Goal: Contribute content: Add original content to the website for others to see

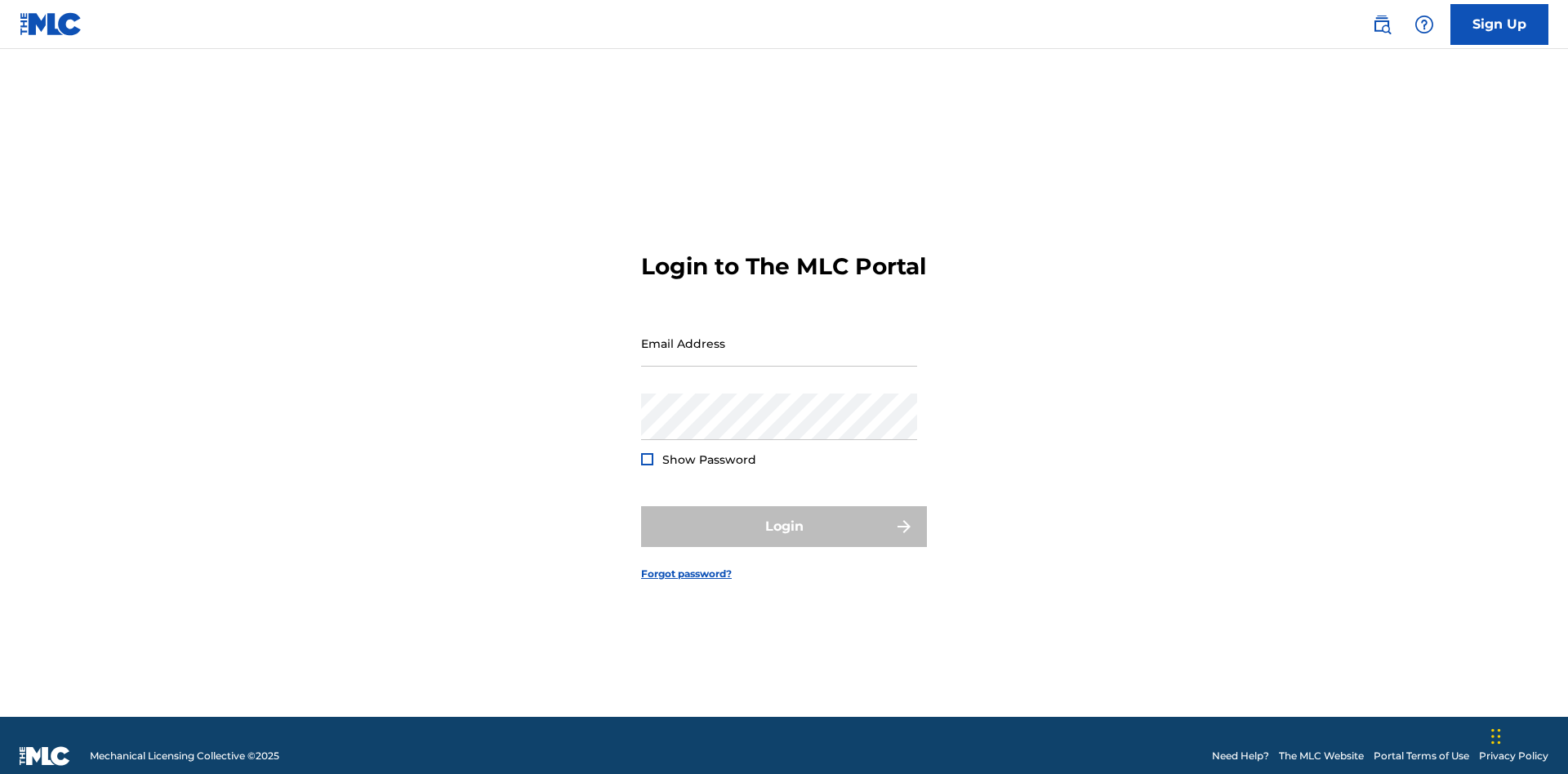
scroll to position [21, 0]
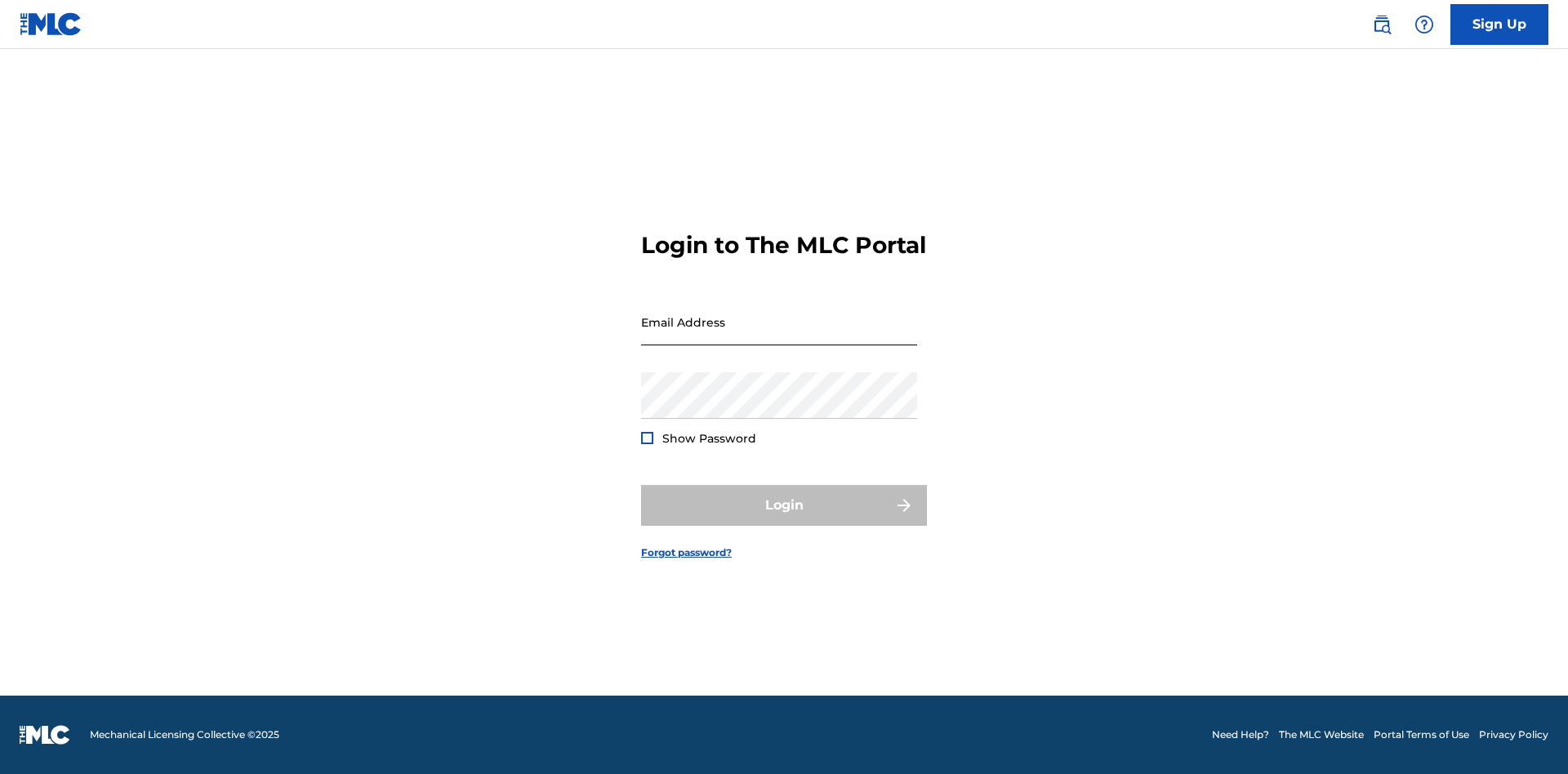
click at [779, 335] on input "Email Address" at bounding box center [779, 322] width 276 height 47
type input "[EMAIL_ADDRESS][DOMAIN_NAME]"
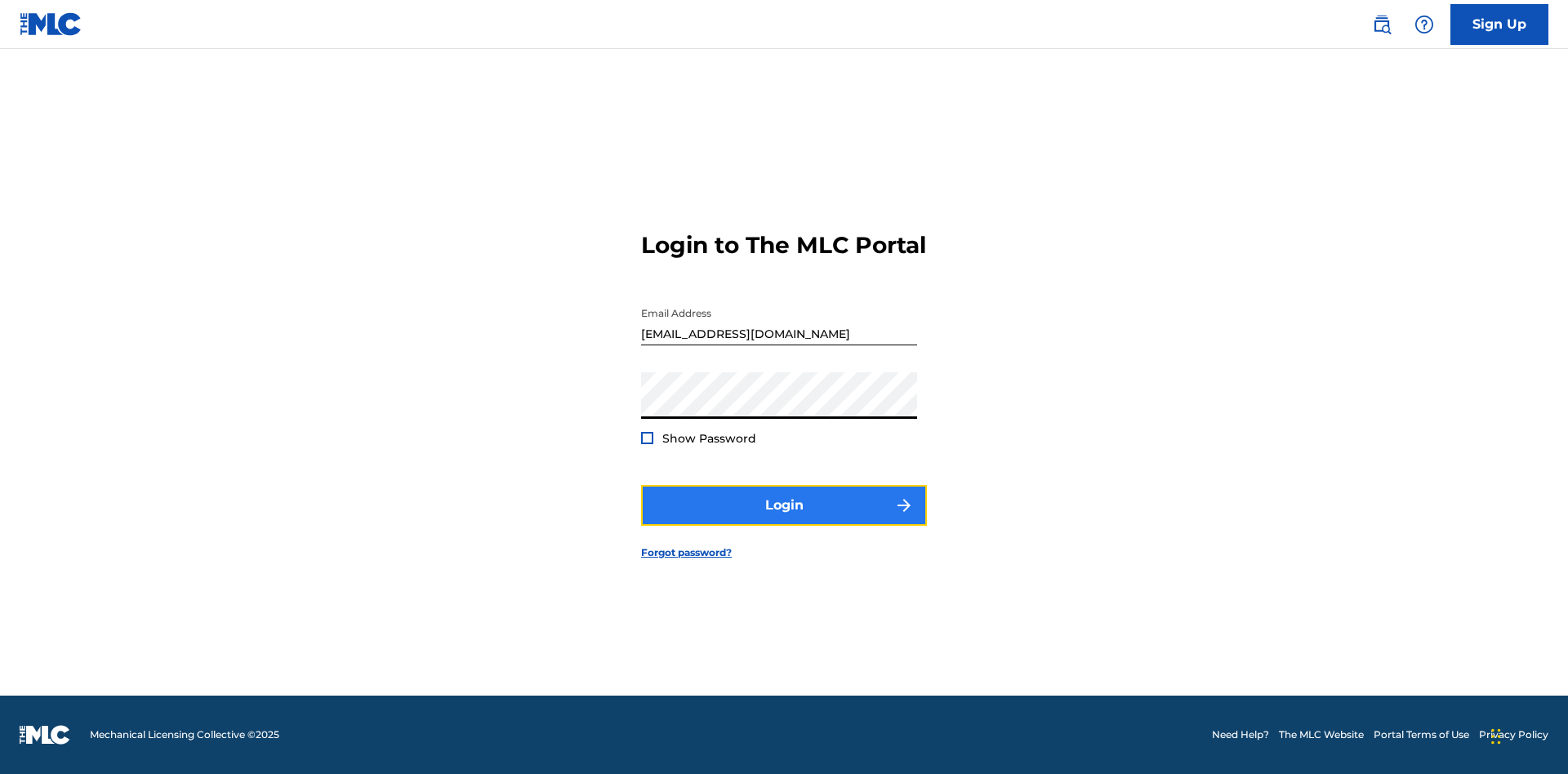
click at [784, 519] on button "Login" at bounding box center [783, 505] width 286 height 41
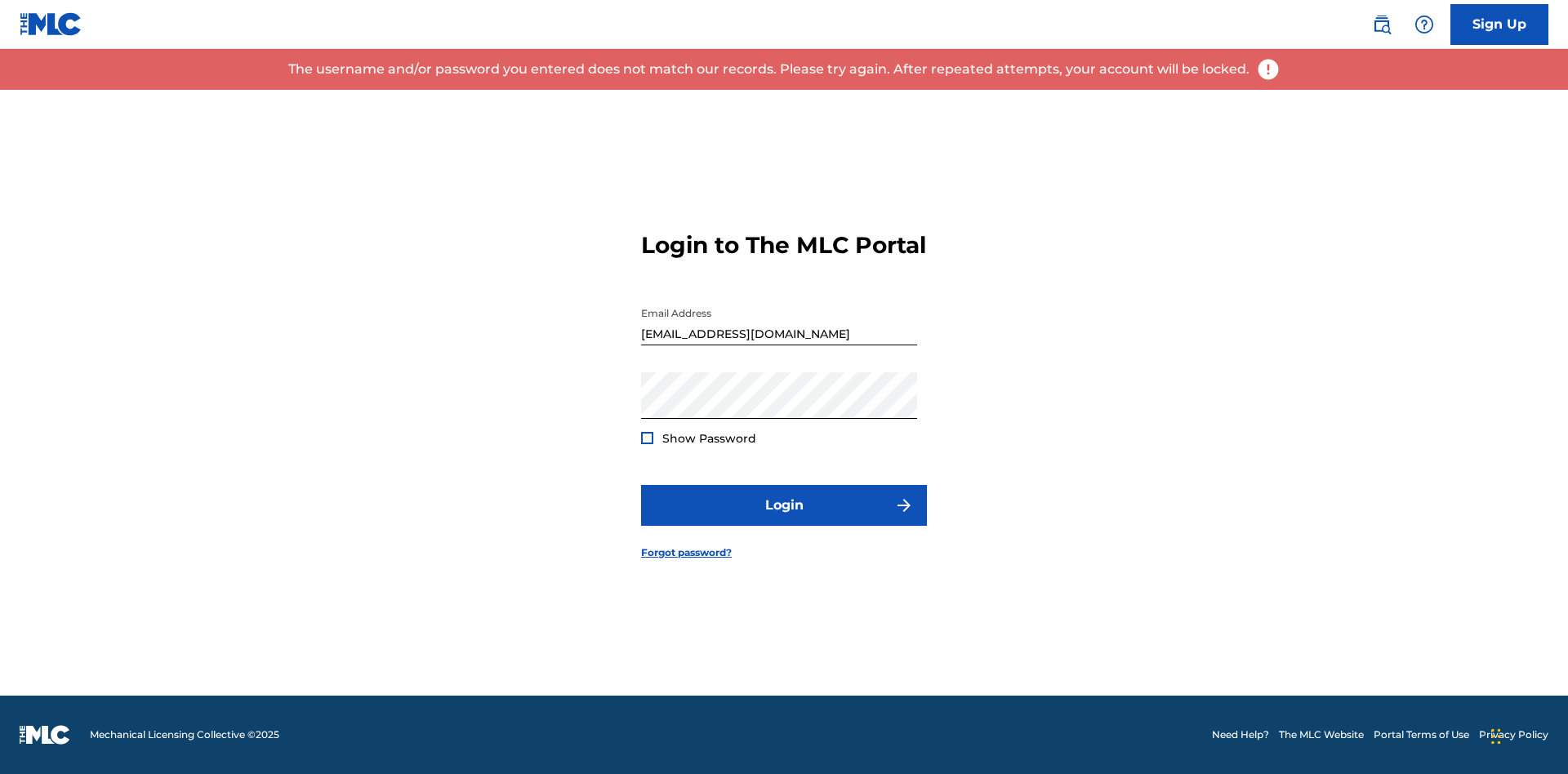
click at [779, 335] on input "[EMAIL_ADDRESS][DOMAIN_NAME]" at bounding box center [779, 322] width 276 height 47
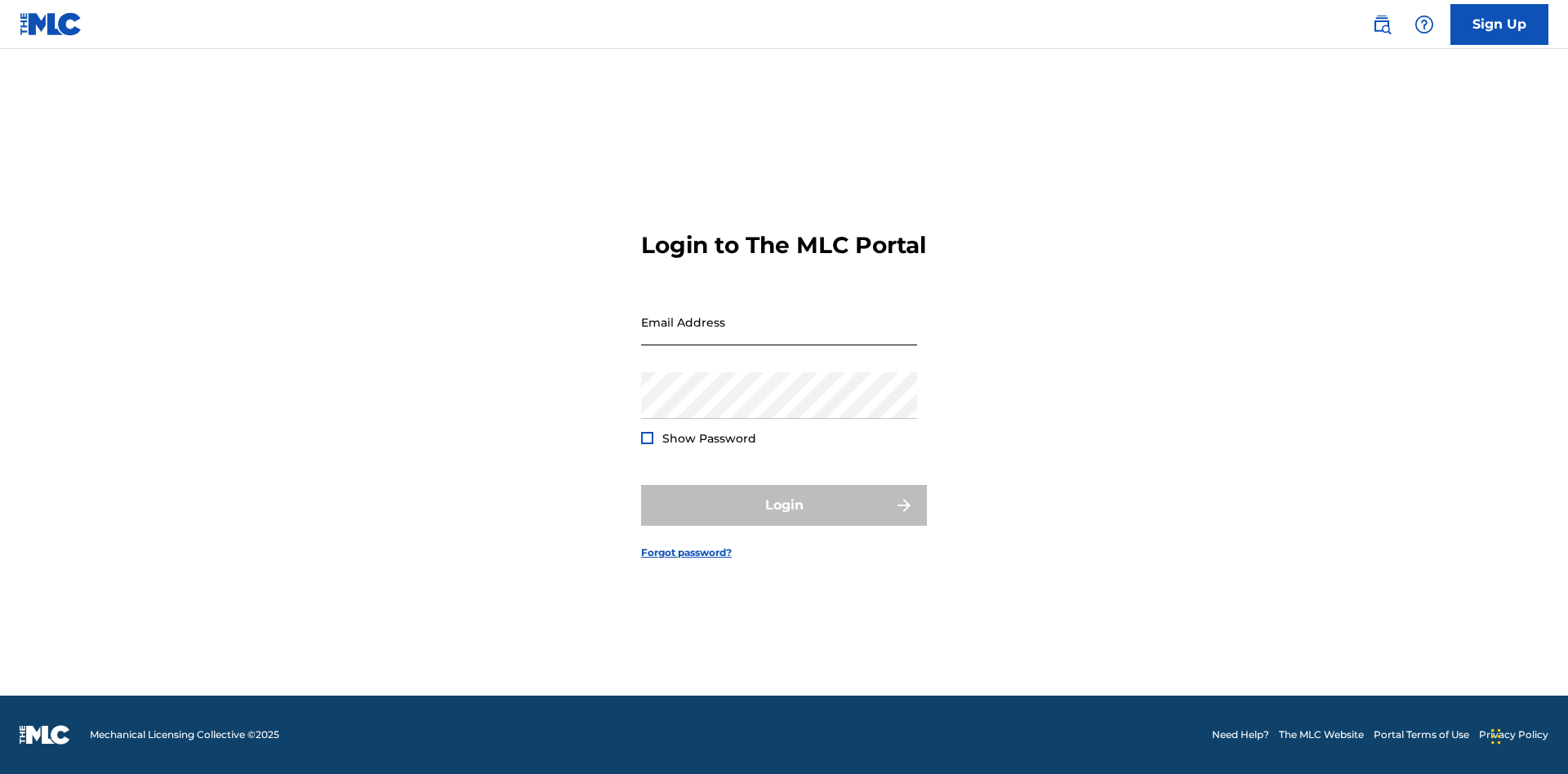
click at [779, 335] on input "Email Address" at bounding box center [779, 322] width 276 height 47
type input "[EMAIL_ADDRESS][DOMAIN_NAME]"
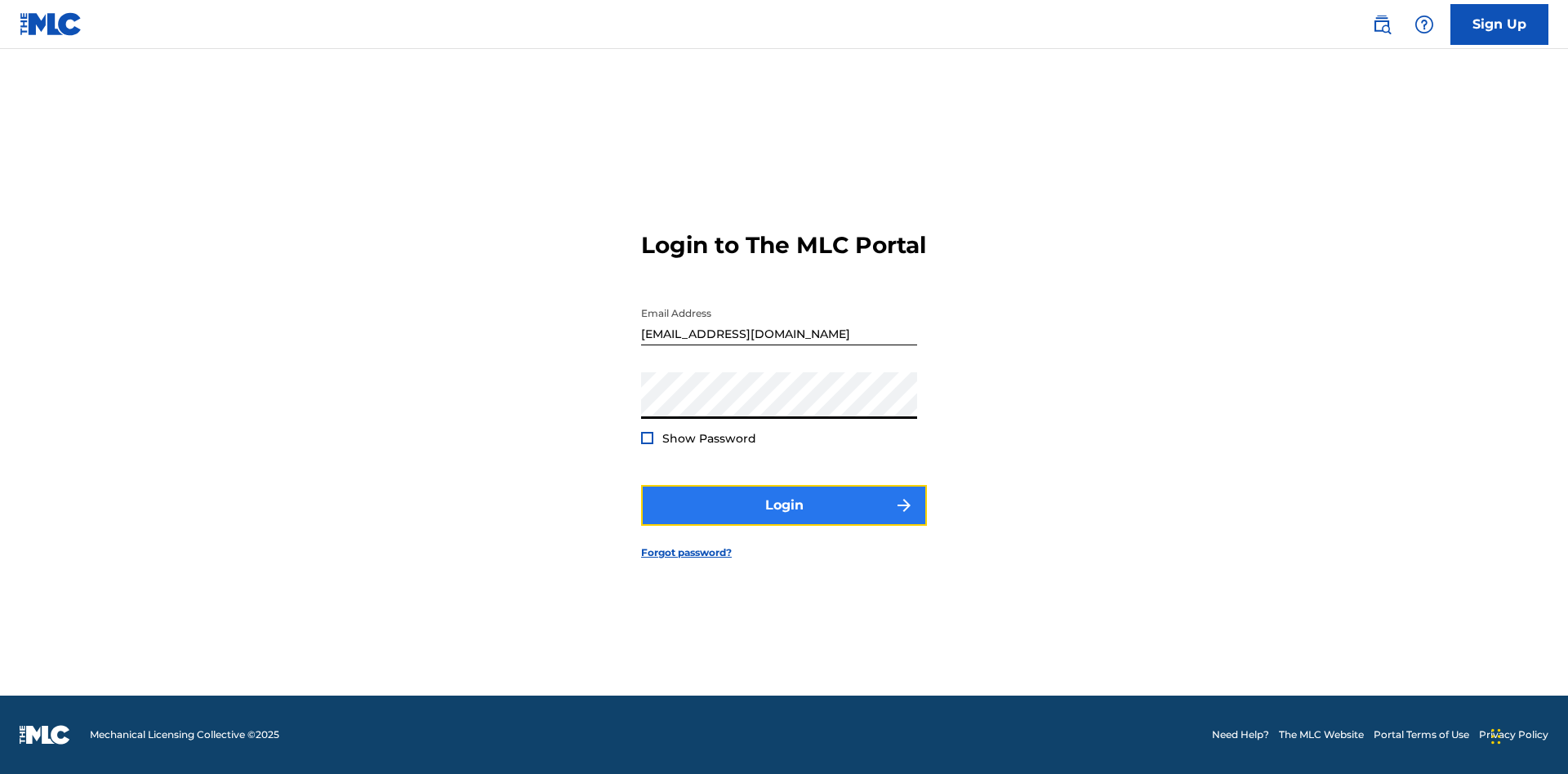
click at [784, 519] on button "Login" at bounding box center [783, 505] width 286 height 41
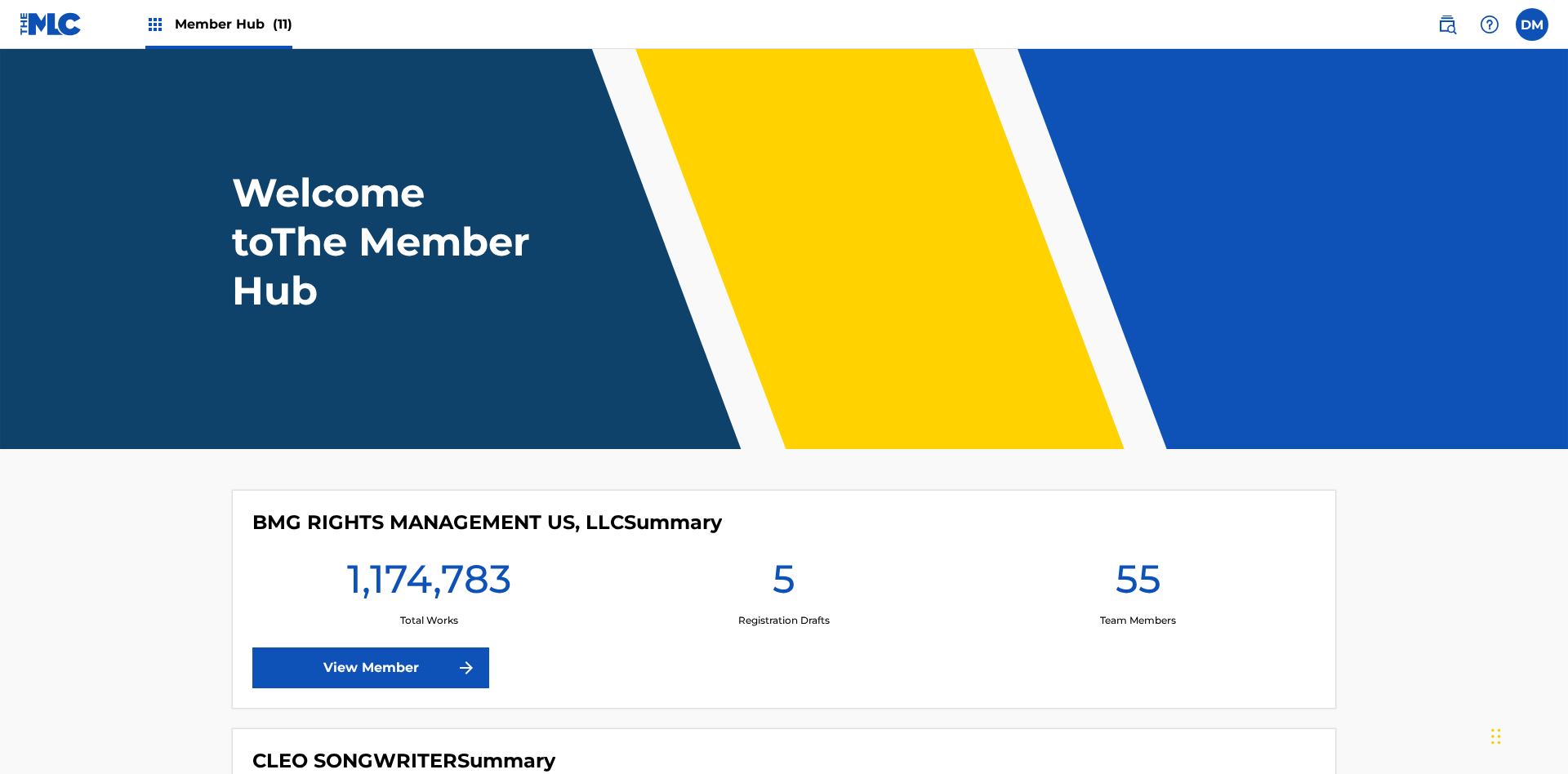
click at [233, 23] on span "Member Hub (11)" at bounding box center [233, 24] width 117 height 19
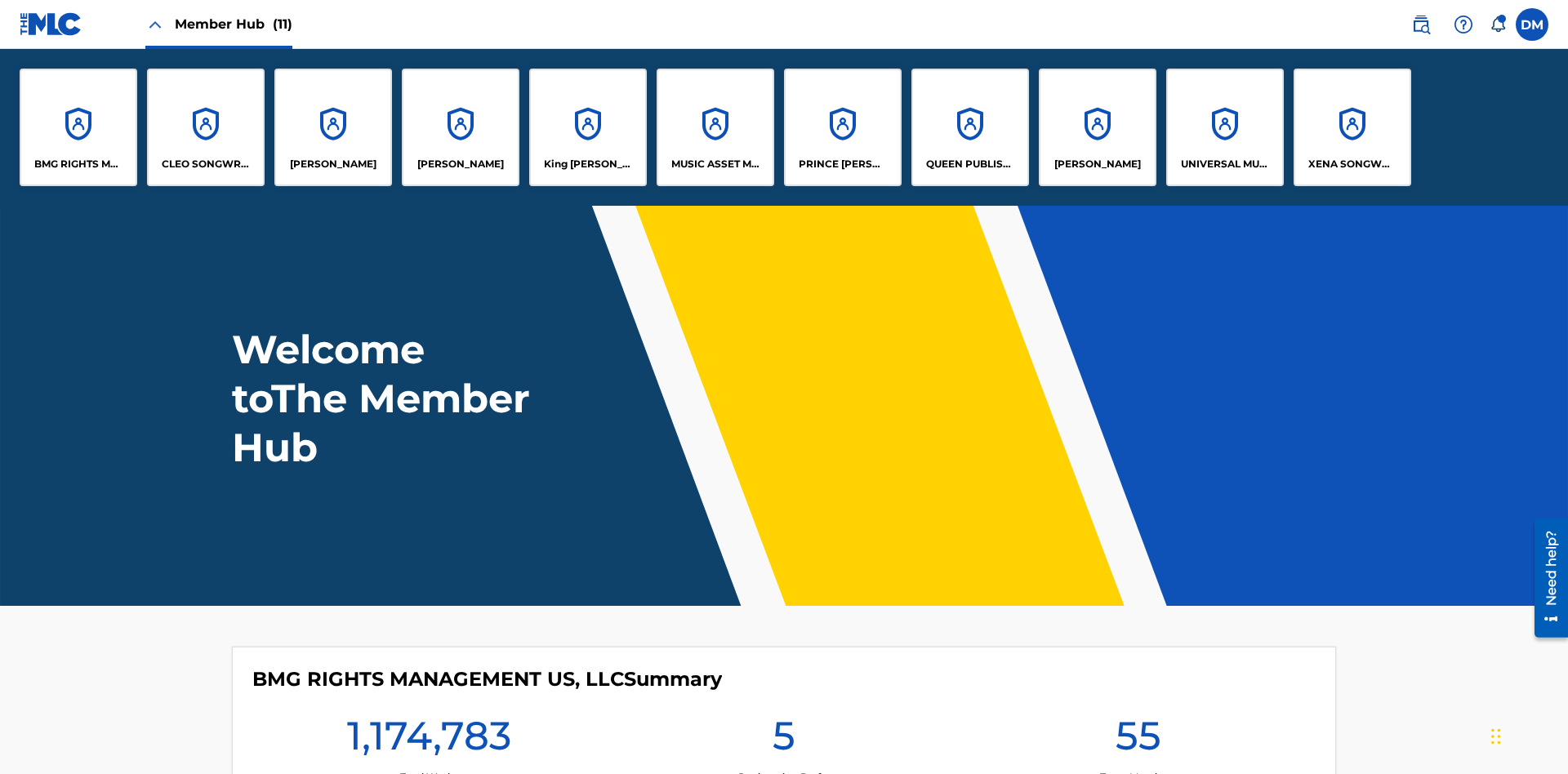
scroll to position [59, 0]
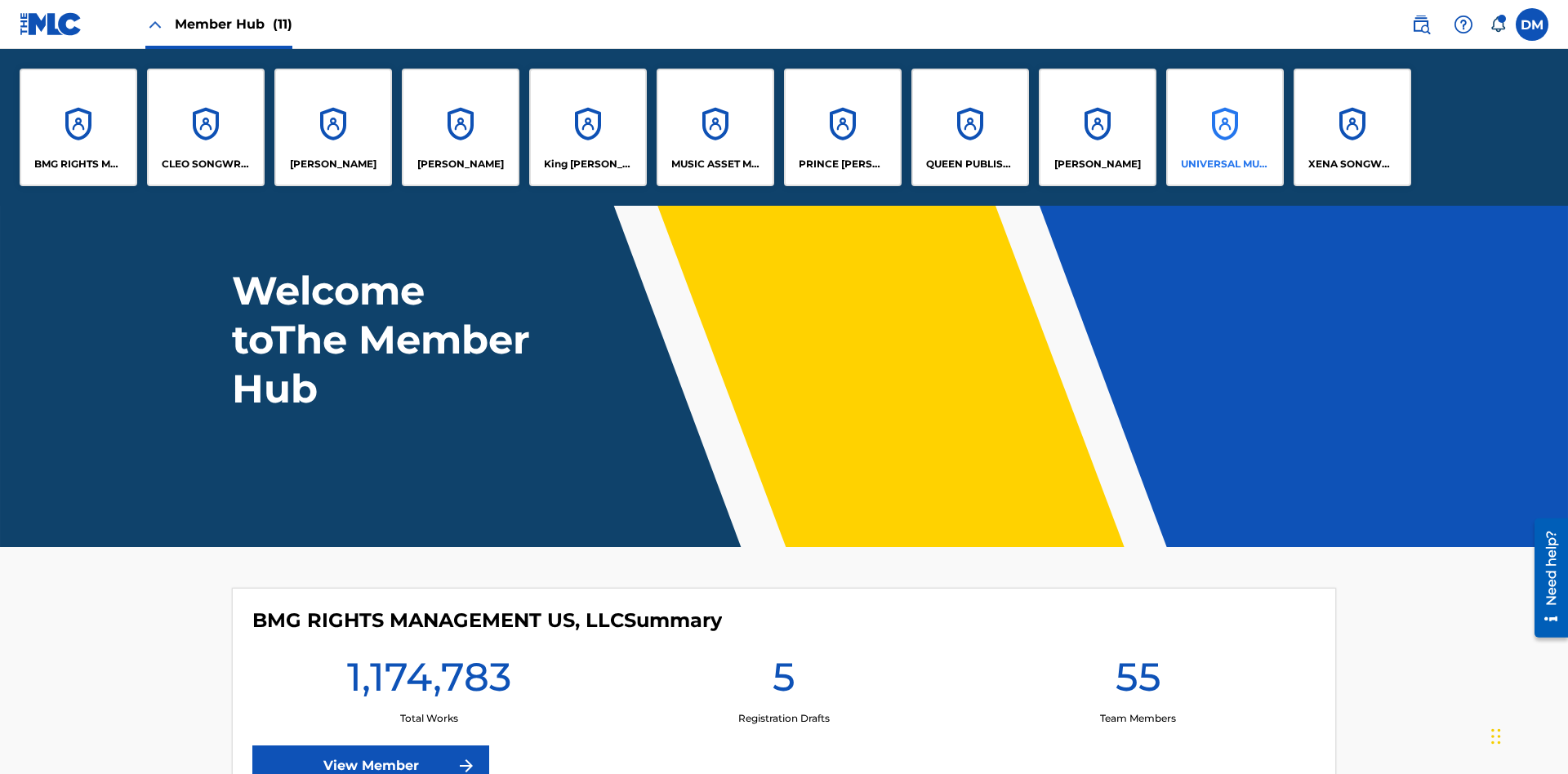
click at [1224, 164] on p "UNIVERSAL MUSIC PUB GROUP" at bounding box center [1225, 163] width 89 height 15
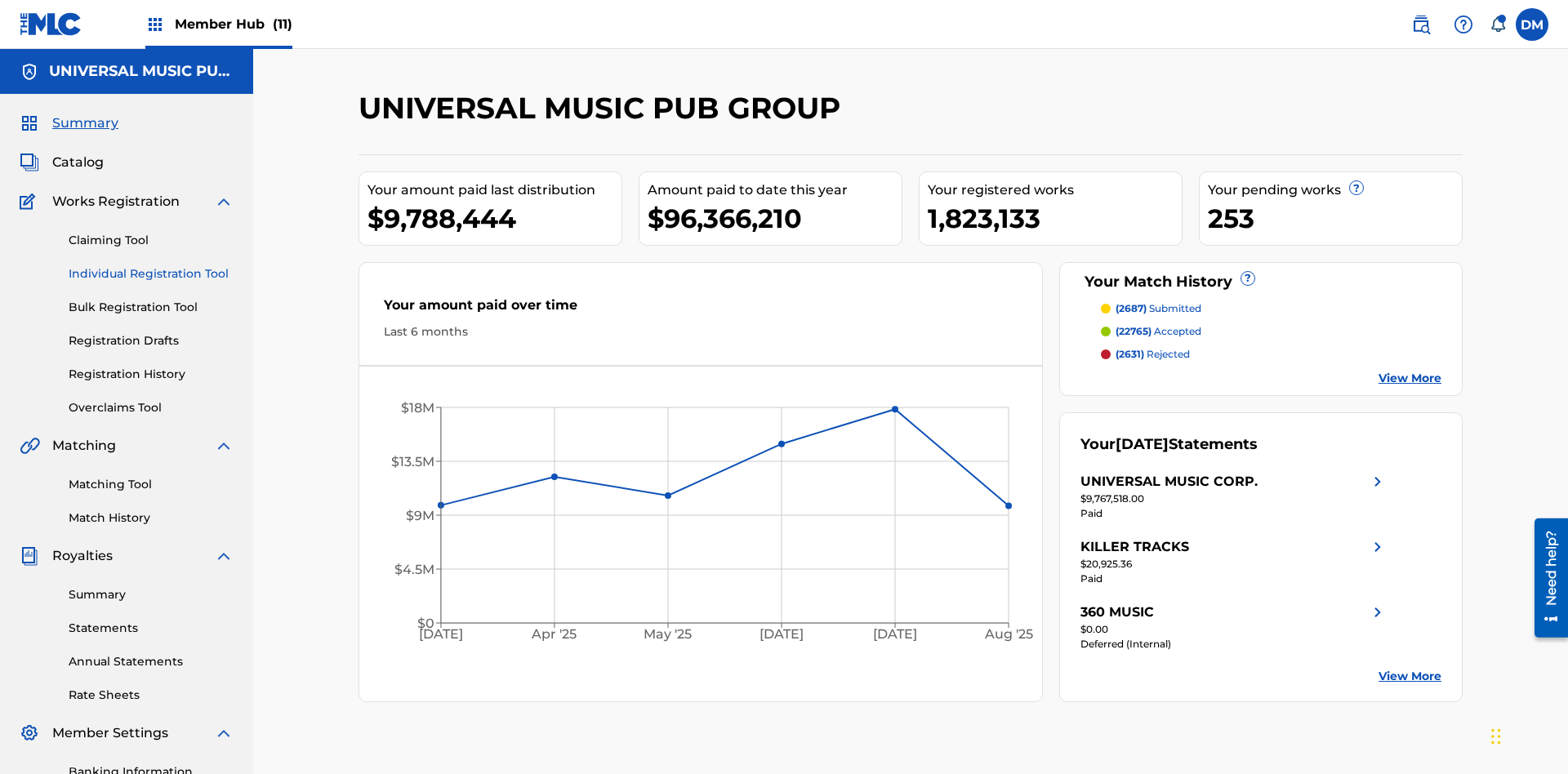
click at [151, 265] on link "Individual Registration Tool" at bounding box center [151, 274] width 165 height 17
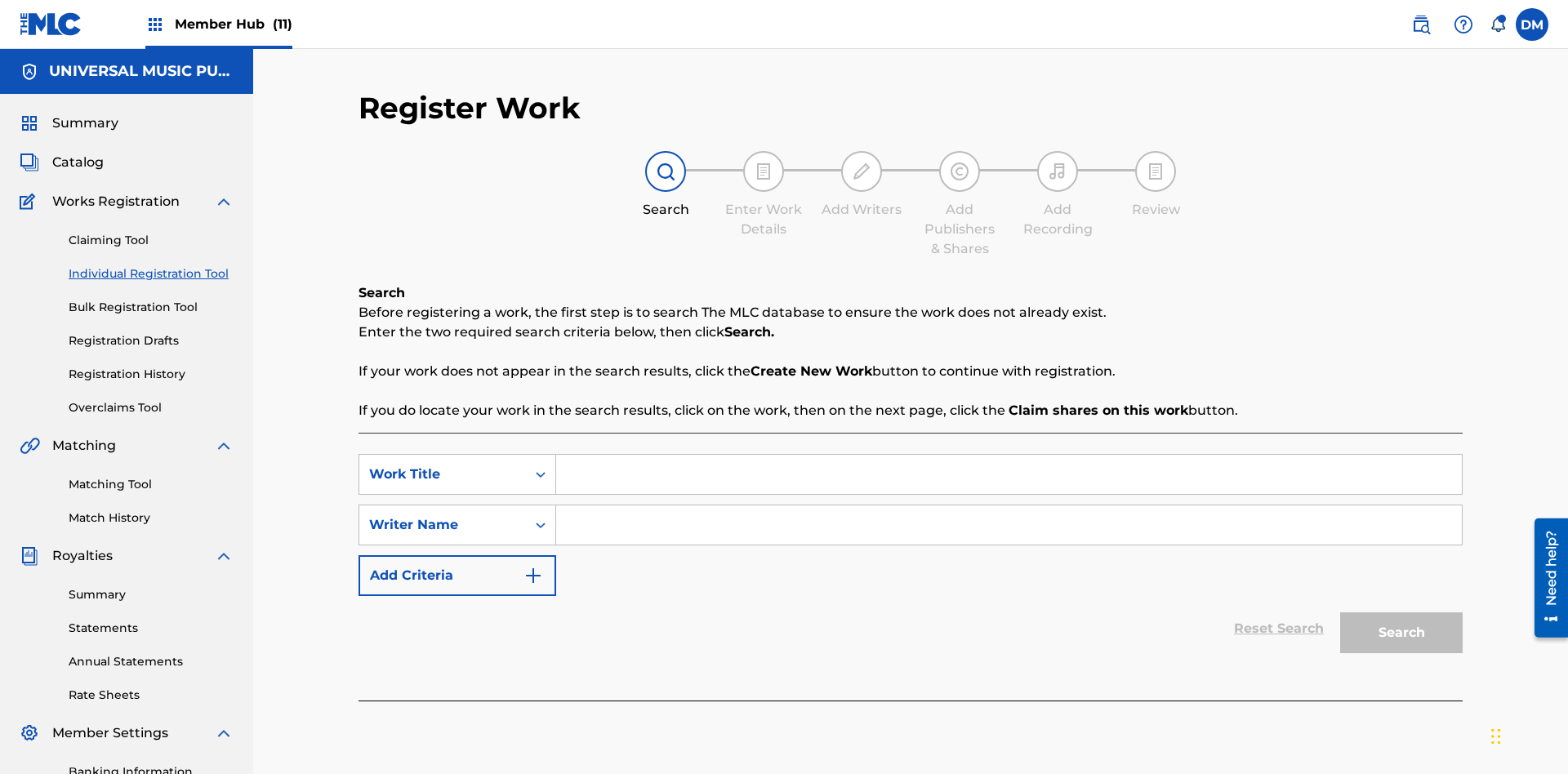
click at [1008, 454] on input "Search Form" at bounding box center [1009, 473] width 906 height 39
type input "My Favorite Dummy Music Work"
click at [1008, 506] on input "Search Form" at bounding box center [1009, 525] width 906 height 39
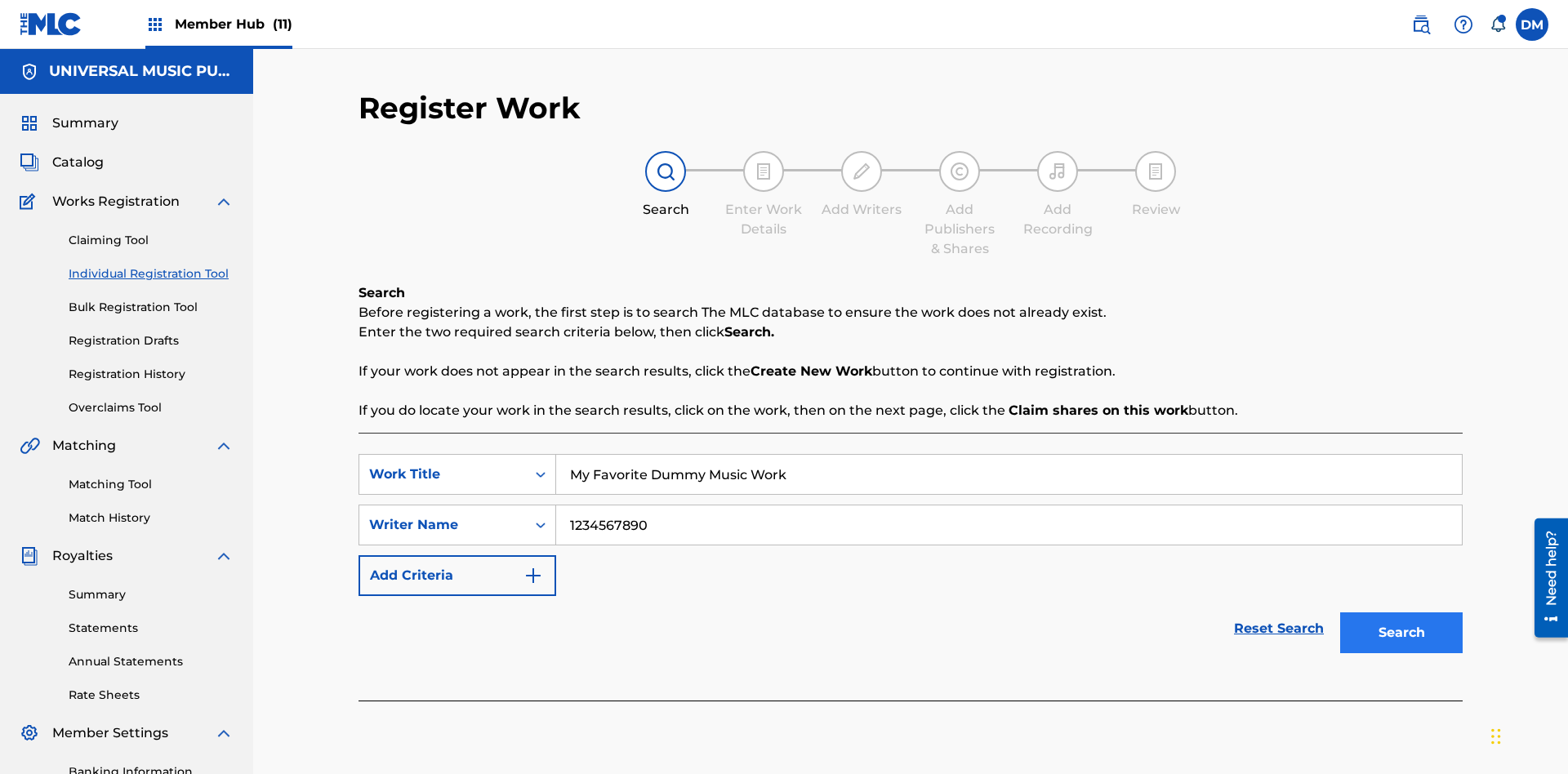
type input "1234567890"
click at [1401, 612] on button "Search" at bounding box center [1401, 632] width 123 height 41
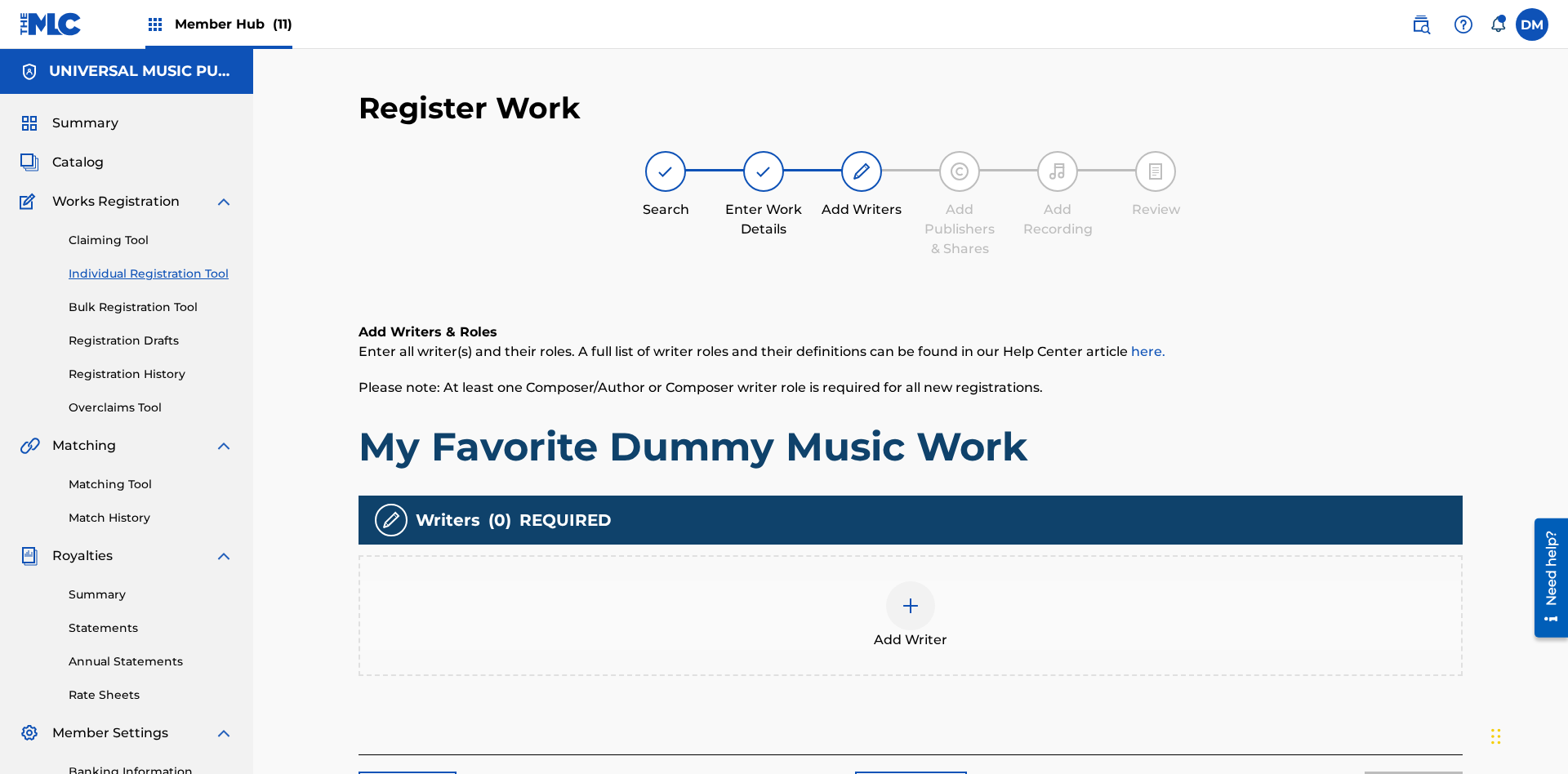
click at [911, 596] on img at bounding box center [910, 605] width 20 height 20
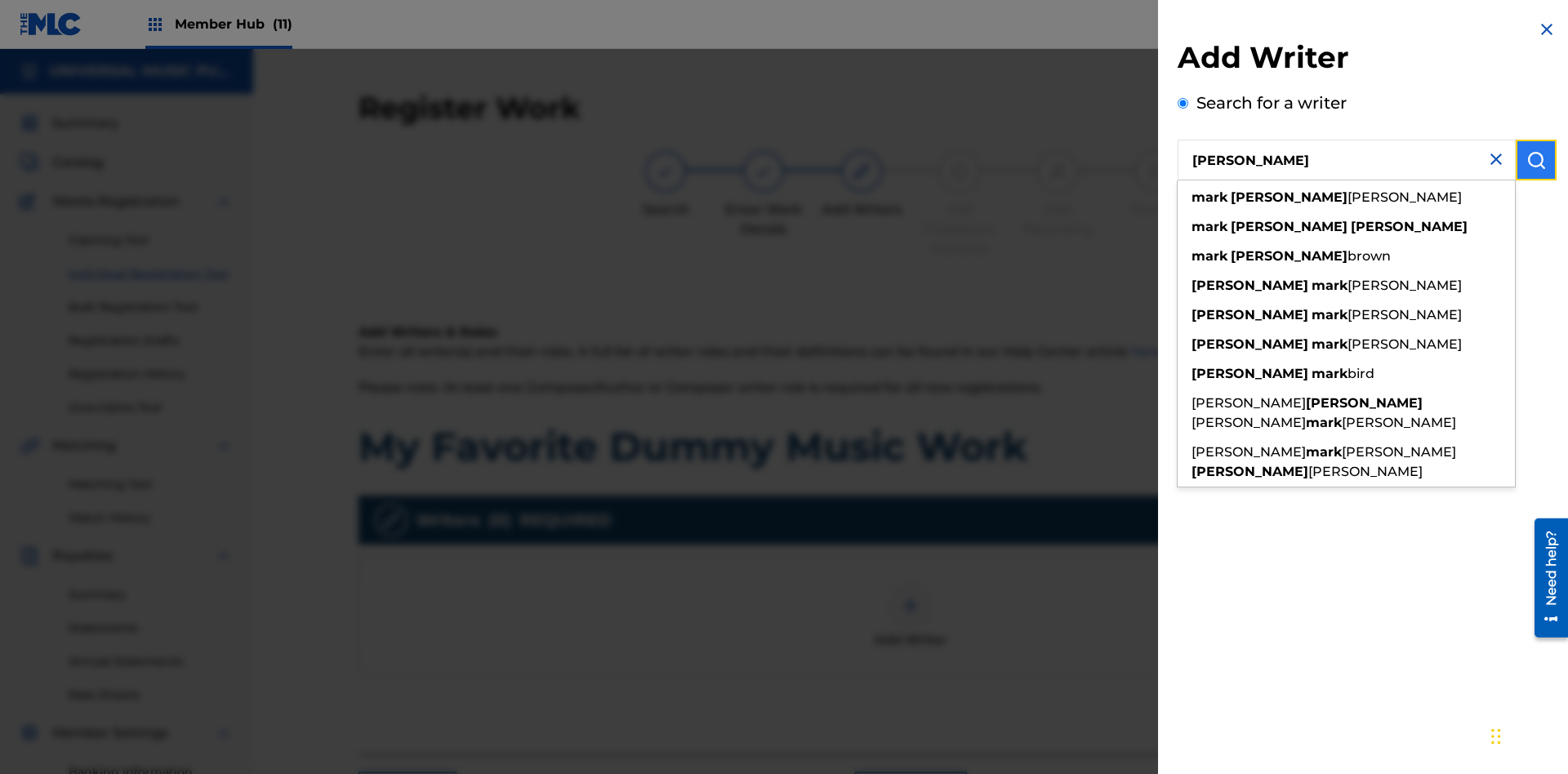
click at [1536, 160] on img "submit" at bounding box center [1536, 160] width 20 height 20
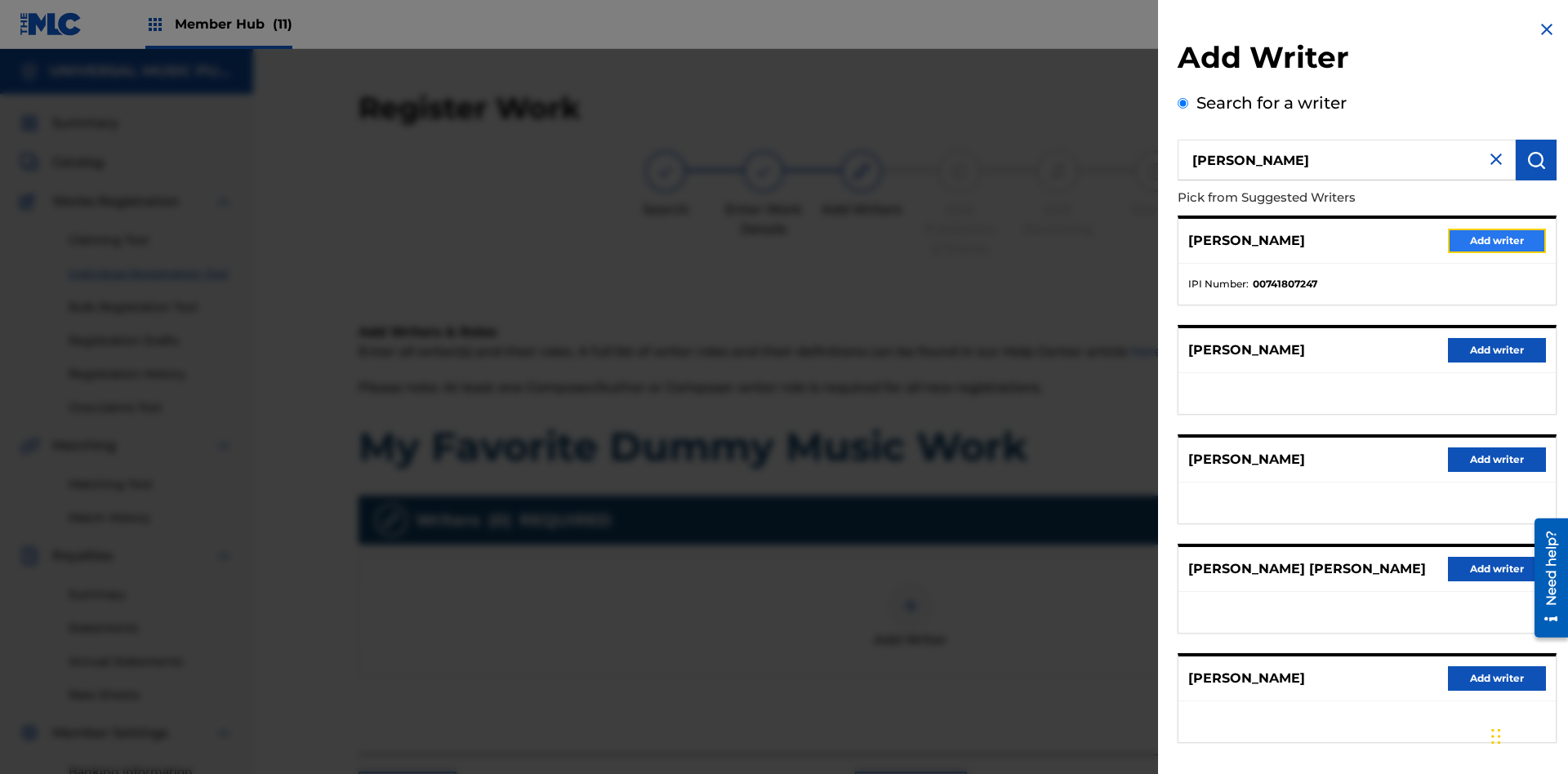
click at [1497, 240] on button "Add writer" at bounding box center [1497, 241] width 98 height 24
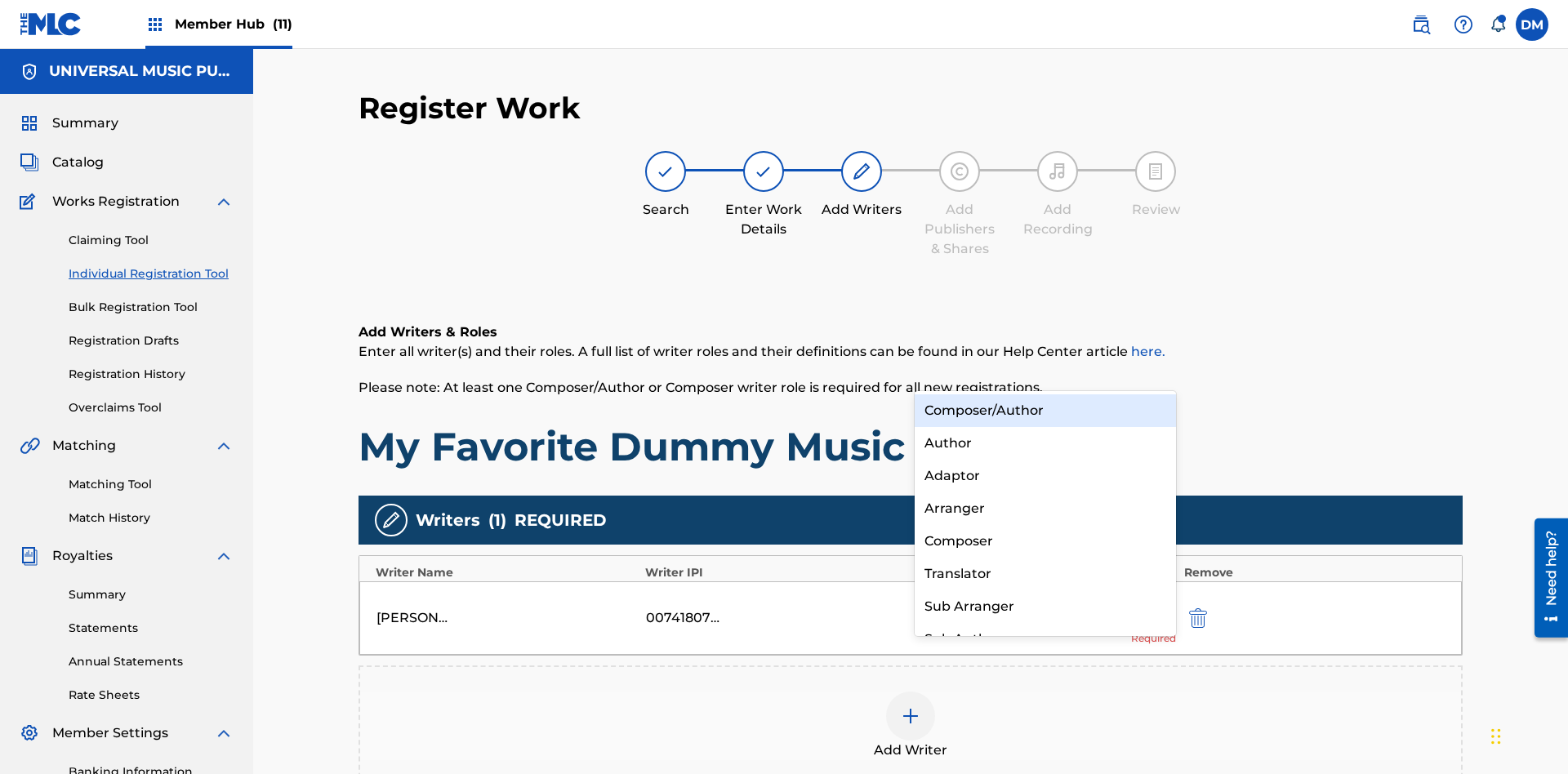
click at [1045, 540] on div "Composer" at bounding box center [1045, 541] width 262 height 33
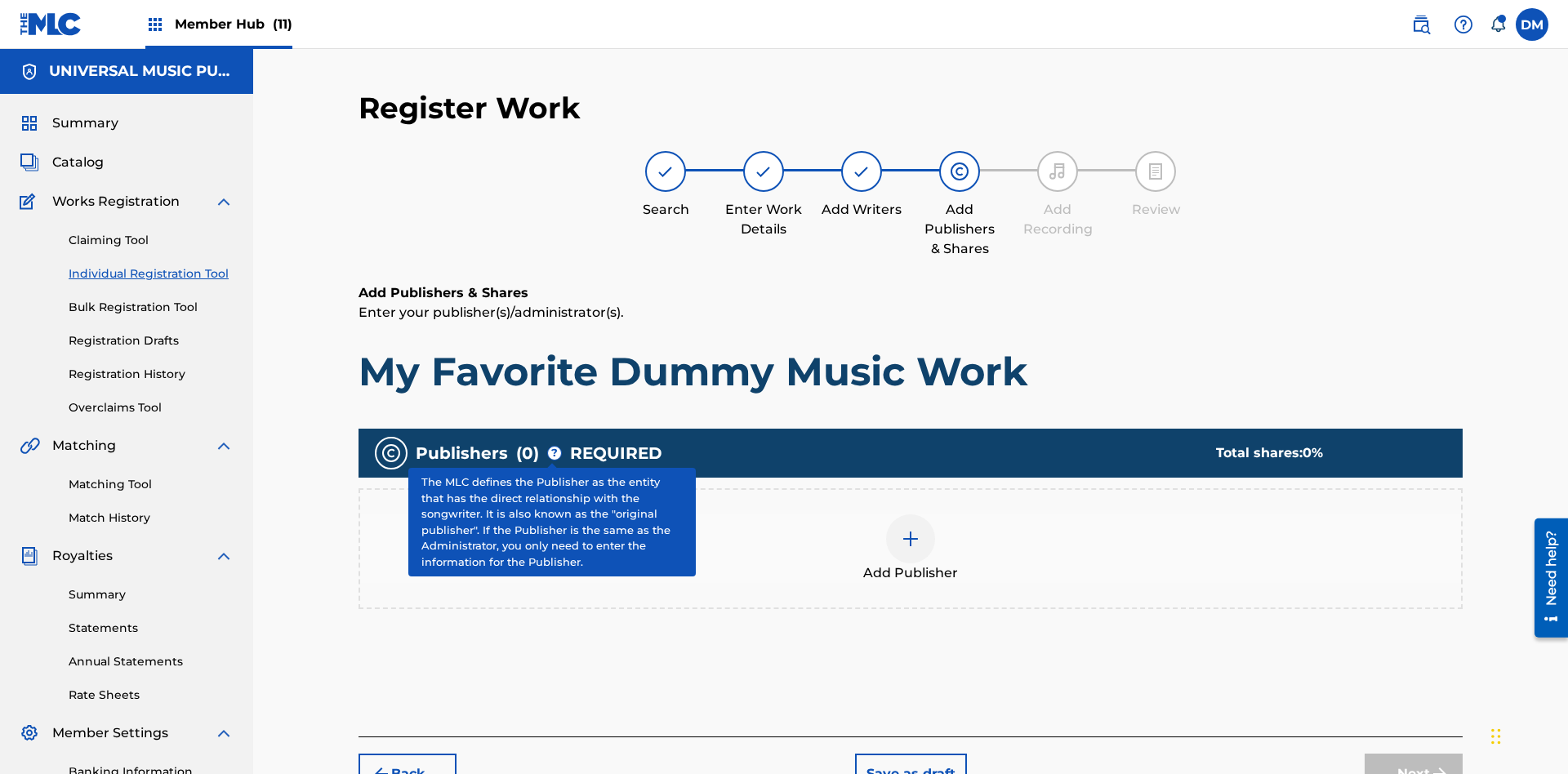
click at [911, 529] on img at bounding box center [910, 539] width 20 height 20
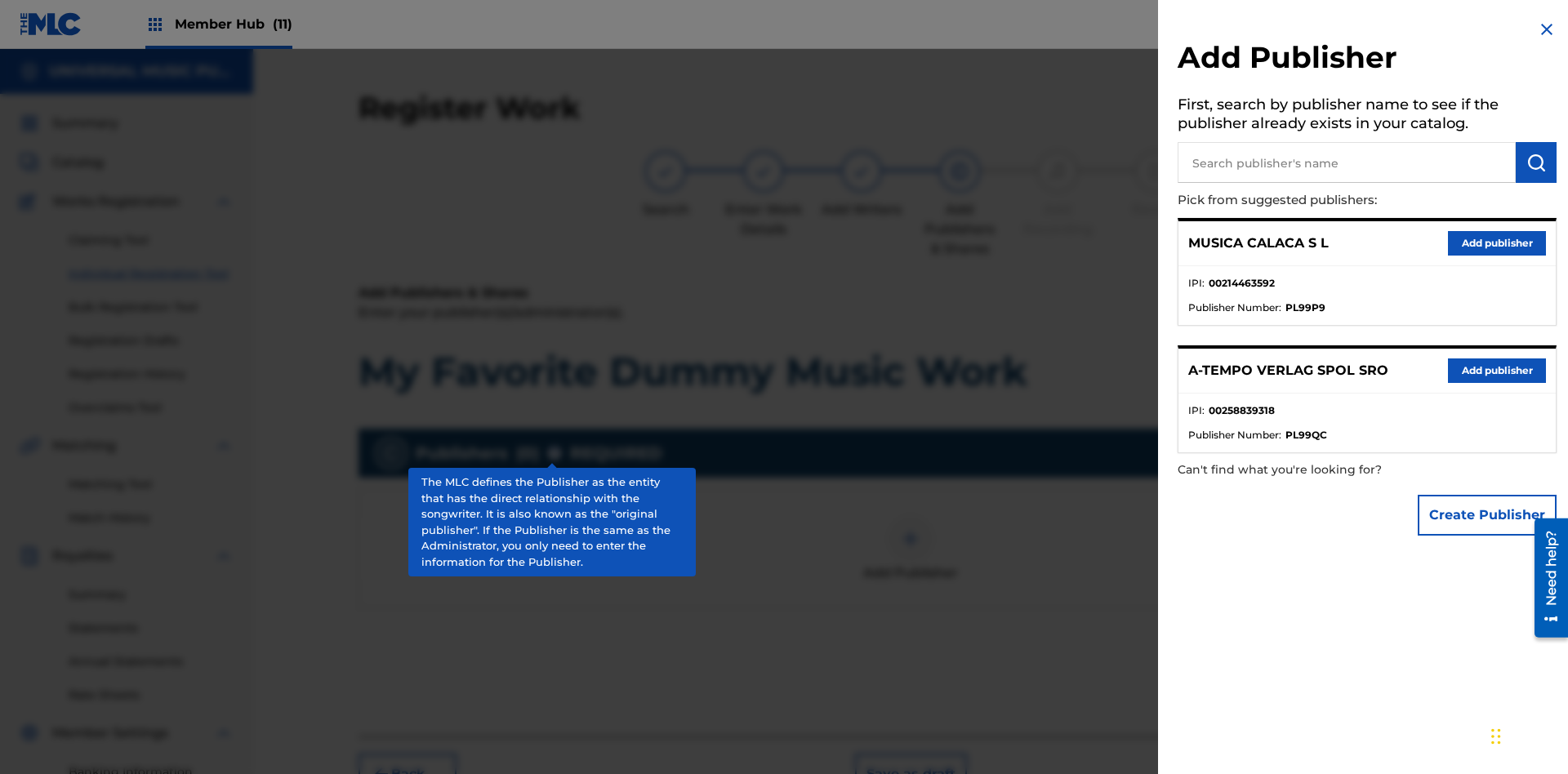
click at [1346, 162] on input "text" at bounding box center [1346, 162] width 338 height 41
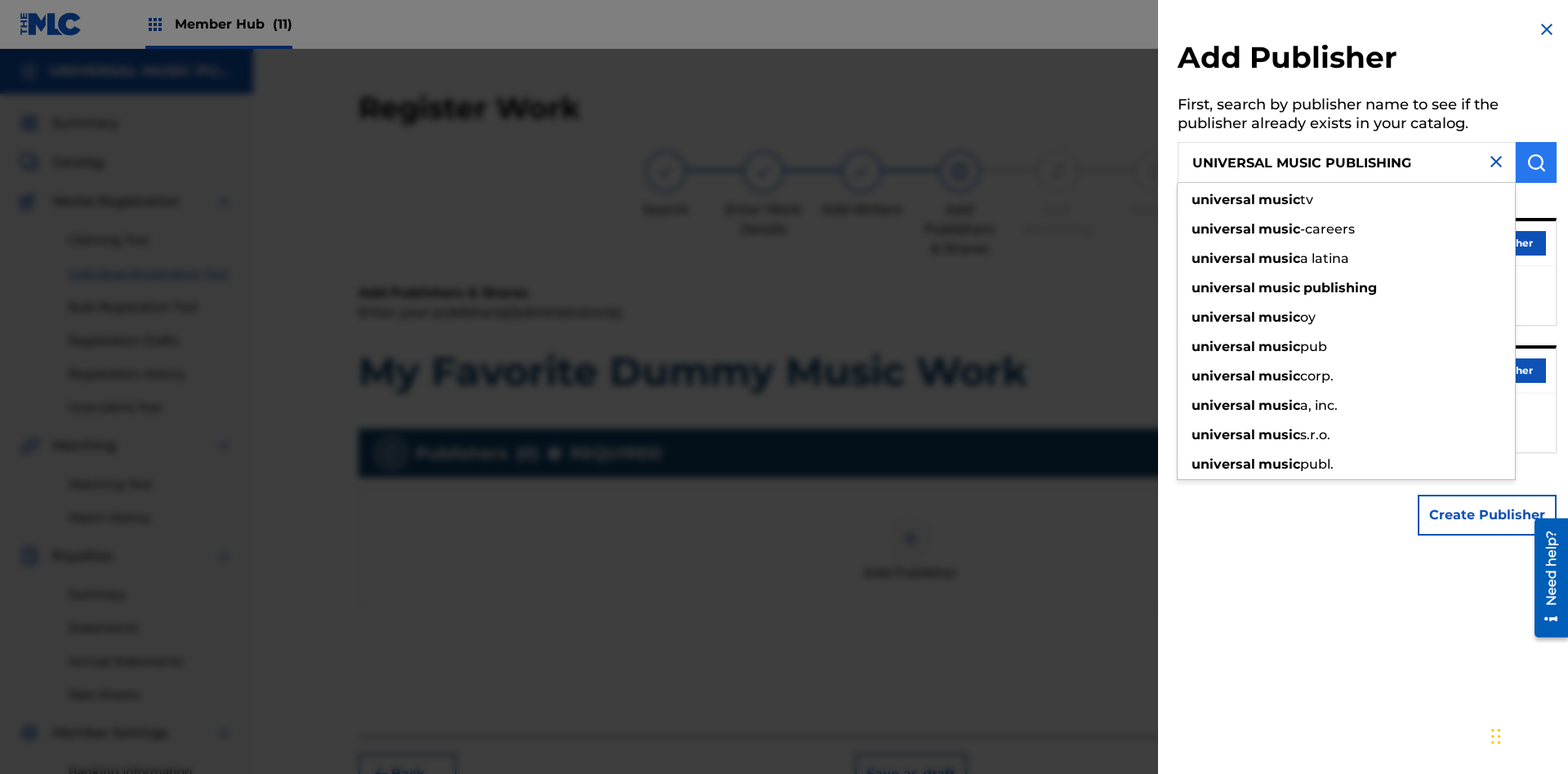
type input "UNIVERSAL MUSIC PUBLISHING"
click at [1536, 162] on img "submit" at bounding box center [1536, 162] width 20 height 20
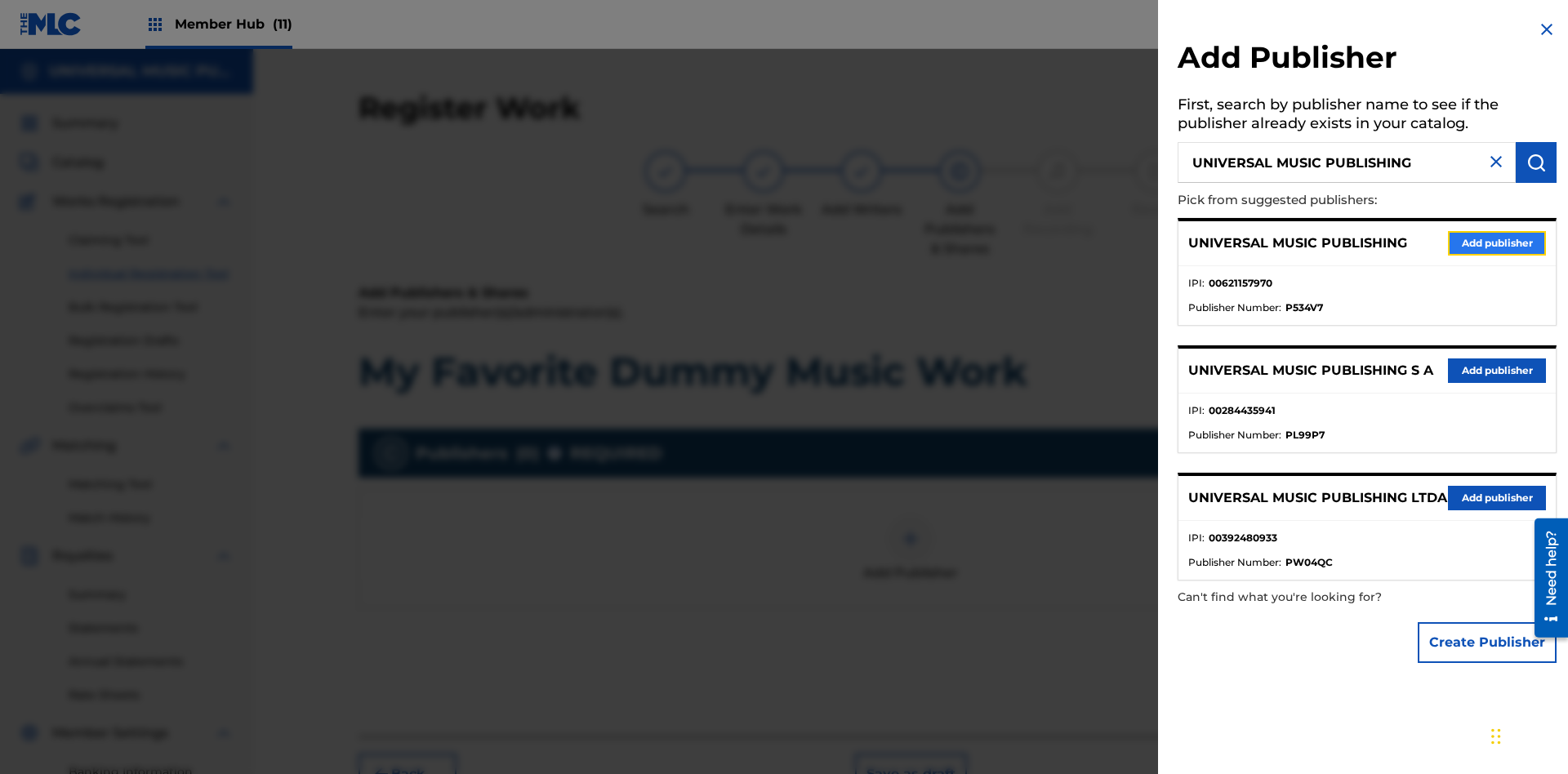
click at [1497, 242] on button "Add publisher" at bounding box center [1497, 243] width 98 height 24
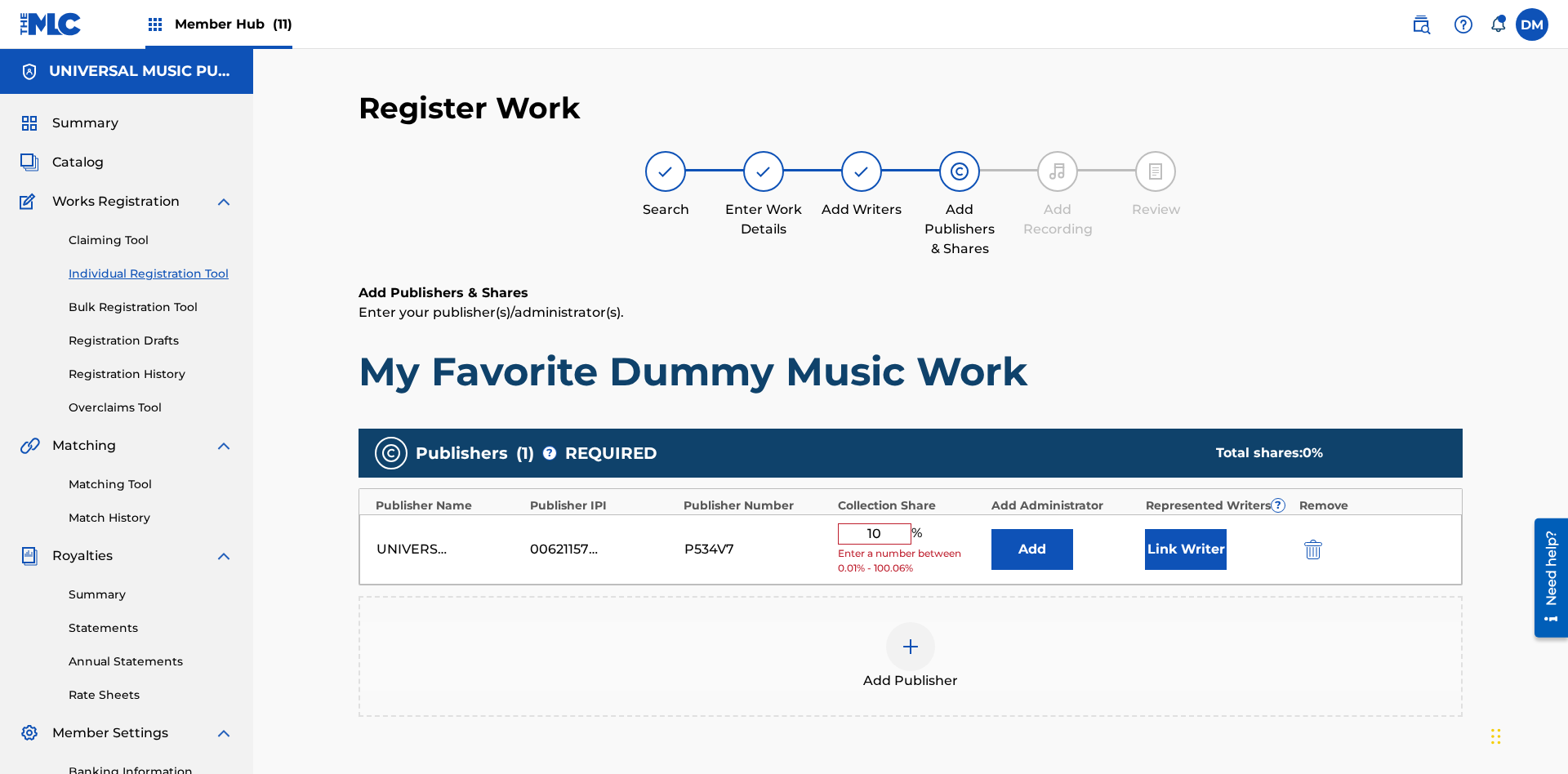
type input "100"
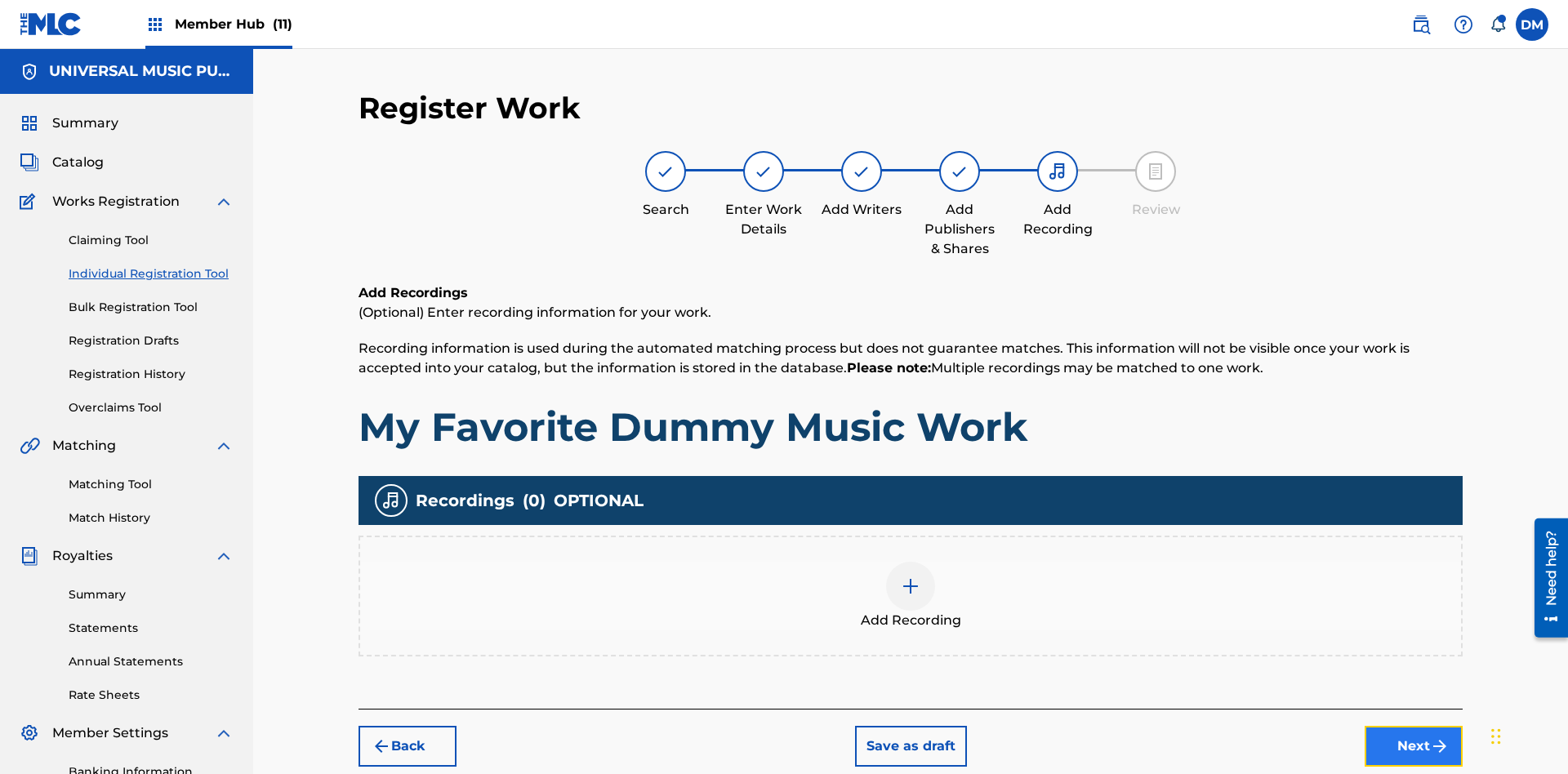
click at [1413, 725] on button "Next" at bounding box center [1413, 745] width 98 height 41
